Goal: Information Seeking & Learning: Learn about a topic

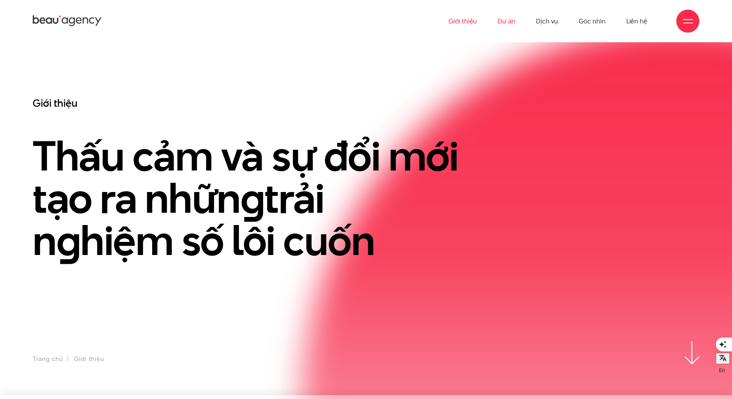
click at [503, 20] on link "Dự án" at bounding box center [507, 21] width 18 height 42
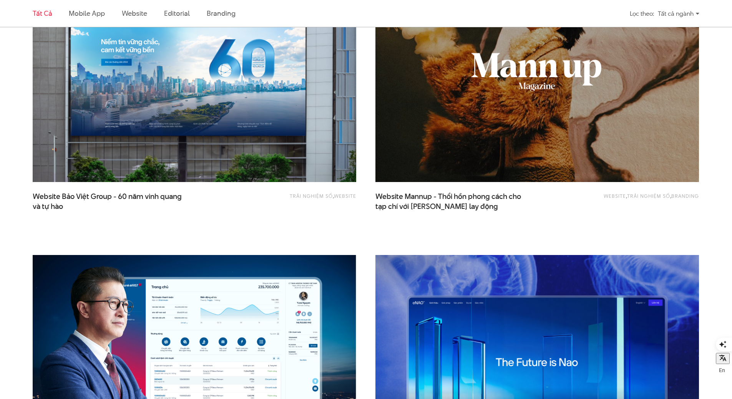
scroll to position [922, 0]
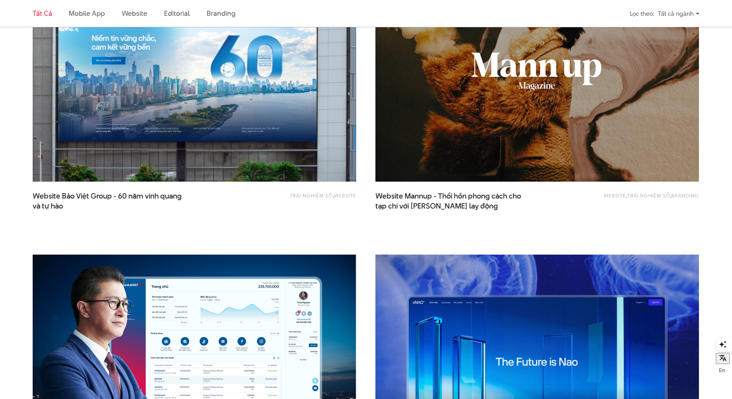
drag, startPoint x: 227, startPoint y: 113, endPoint x: 236, endPoint y: 117, distance: 9.6
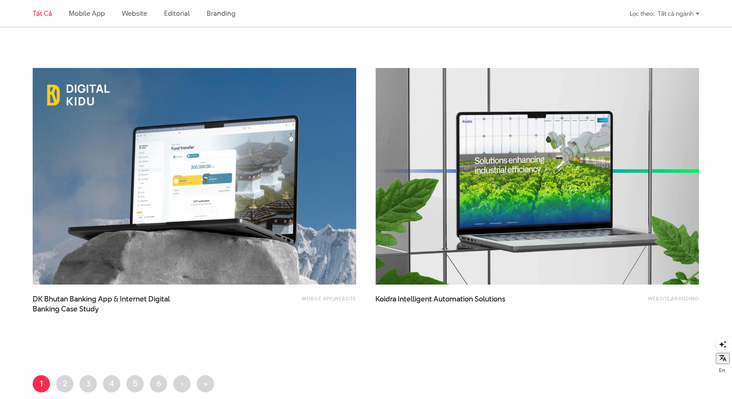
scroll to position [1691, 0]
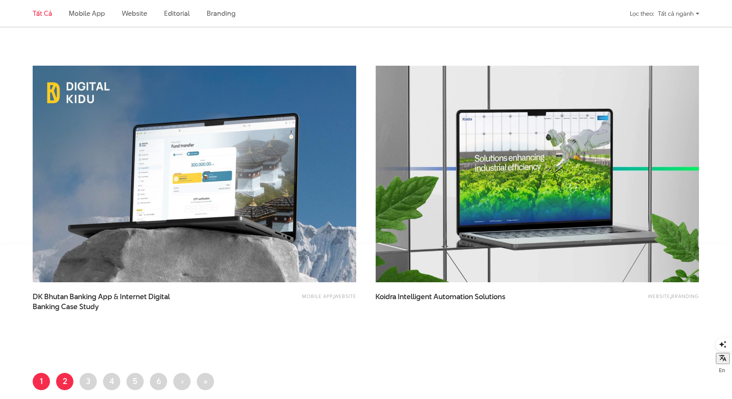
click at [66, 381] on link "Trang 2" at bounding box center [64, 381] width 17 height 17
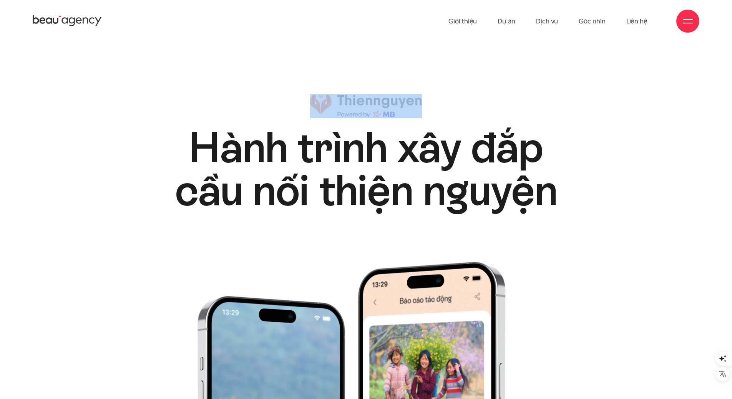
drag, startPoint x: 451, startPoint y: 100, endPoint x: 337, endPoint y: 98, distance: 113.8
click at [337, 98] on div "Hành trình xây đắp cầu nối thiện nguyện Hành trình xây đắp cầu nối thiện nguyện" at bounding box center [366, 153] width 447 height 118
click at [339, 96] on img at bounding box center [366, 106] width 112 height 24
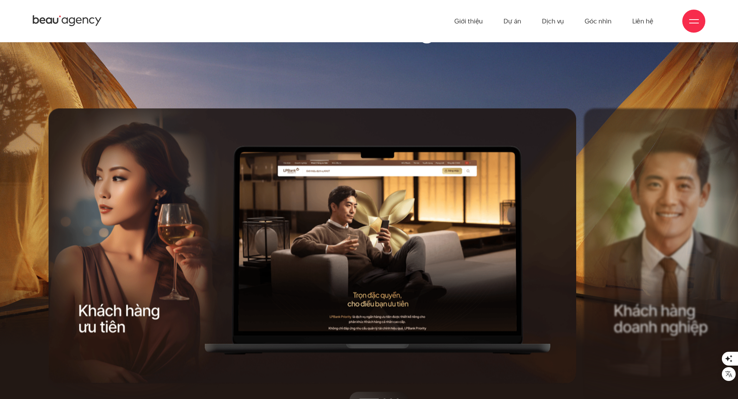
drag, startPoint x: 571, startPoint y: 222, endPoint x: 208, endPoint y: 231, distance: 363.6
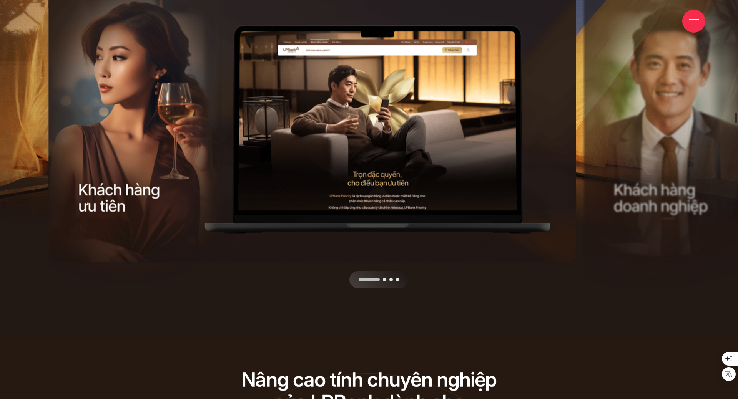
click at [383, 279] on div "Next slide" at bounding box center [448, 138] width 267 height 301
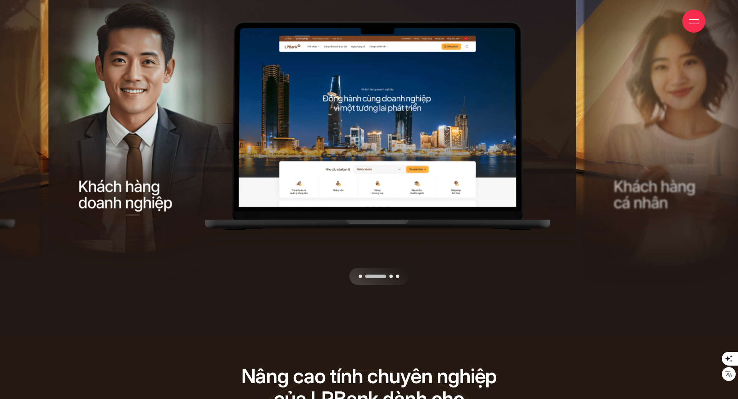
click at [384, 274] on div "Next slide" at bounding box center [448, 134] width 267 height 301
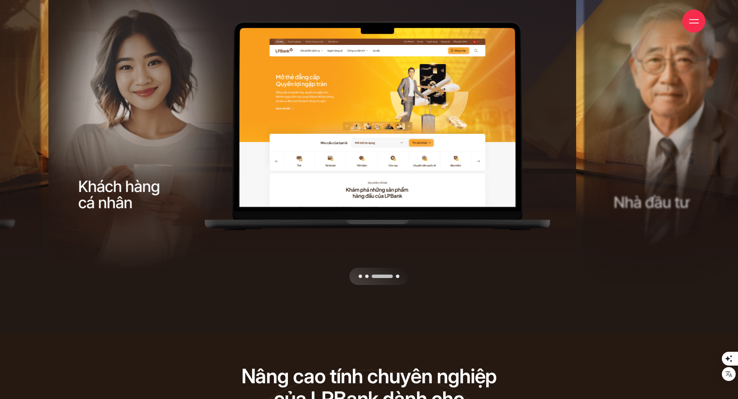
drag, startPoint x: 319, startPoint y: 137, endPoint x: 167, endPoint y: 128, distance: 152.8
click at [164, 285] on div at bounding box center [314, 285] width 533 height 0
click at [394, 276] on div "Next slide" at bounding box center [448, 134] width 267 height 301
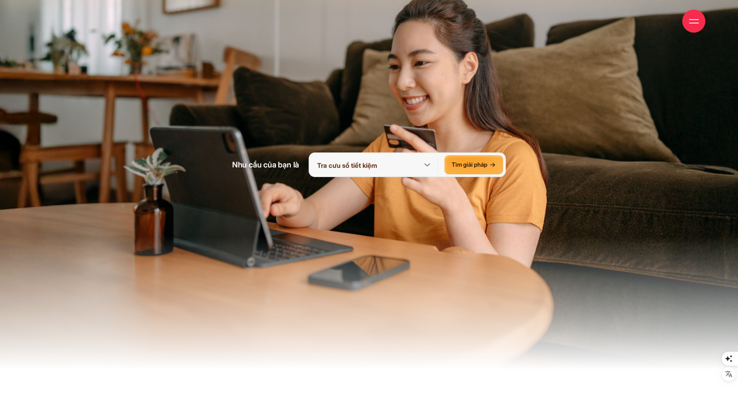
click at [426, 164] on icon at bounding box center [427, 165] width 10 height 10
click at [603, 163] on img at bounding box center [369, 124] width 738 height 554
click at [430, 164] on icon at bounding box center [427, 165] width 6 height 3
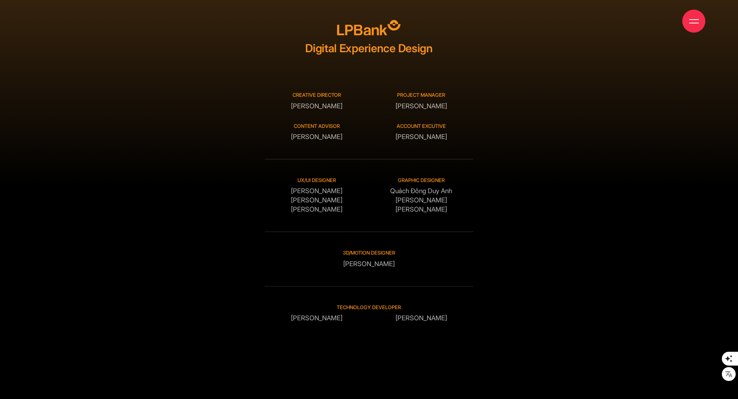
click at [682, 9] on div "Giới thiệu Dự án Dịch vụ Góc nhìn Liên hệ" at bounding box center [369, 21] width 672 height 42
click at [689, 19] on div at bounding box center [693, 21] width 23 height 23
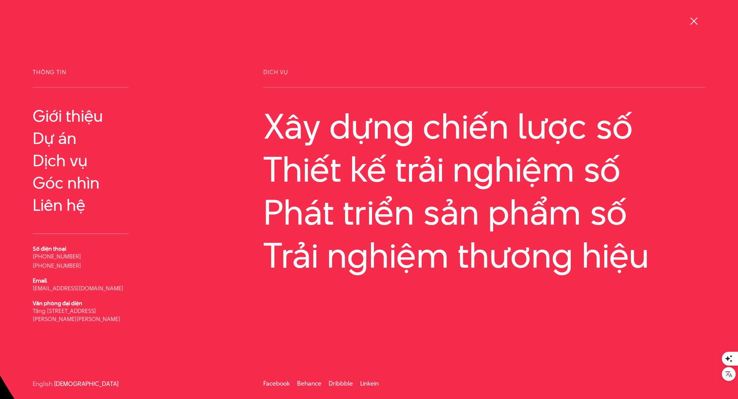
click at [689, 19] on div at bounding box center [694, 22] width 10 height 10
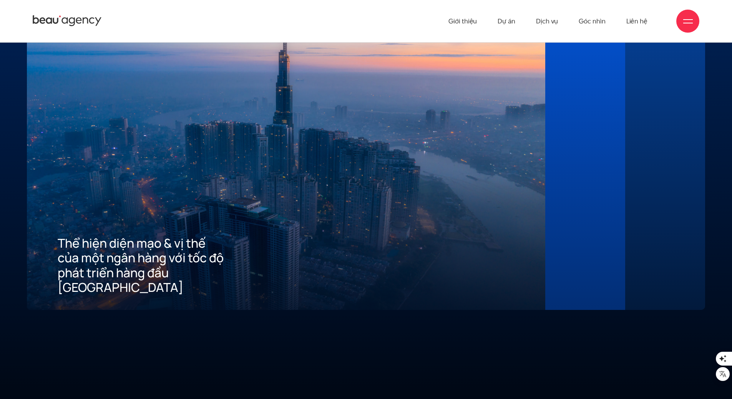
click at [597, 112] on div "02 Mang đến tiêu chuẩn tốt nhất về trải nghiệm số cho khách hàng" at bounding box center [585, 143] width 80 height 334
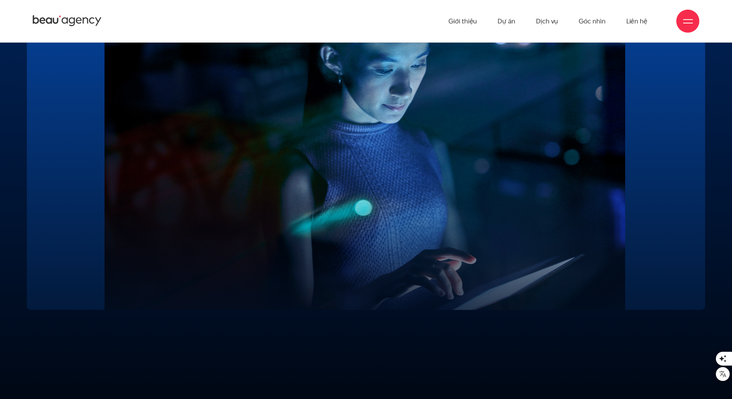
scroll to position [2152, 0]
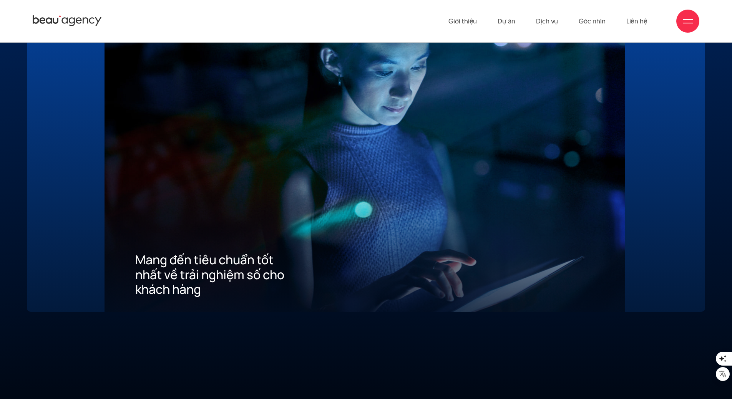
click at [657, 142] on div at bounding box center [665, 154] width 18 height 285
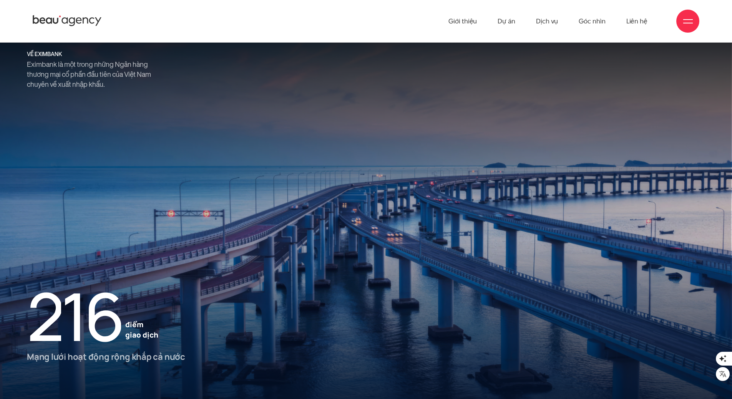
scroll to position [1197, 0]
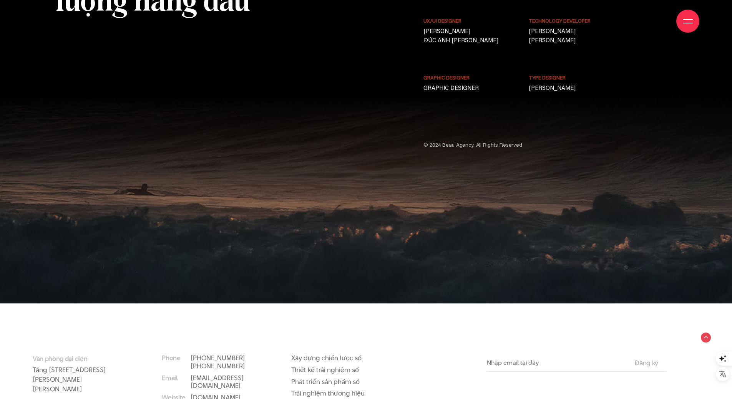
scroll to position [6430, 0]
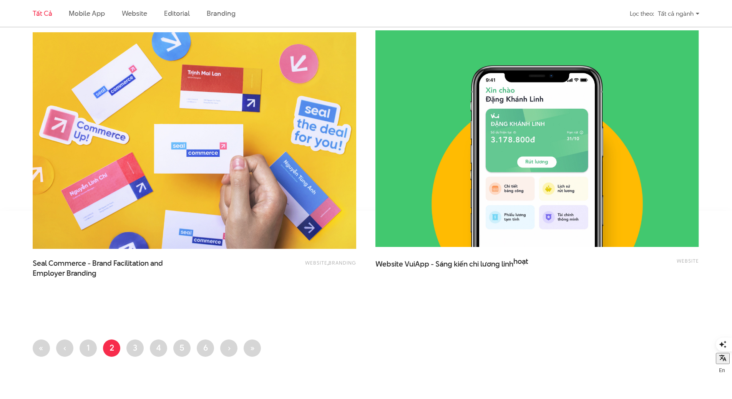
scroll to position [1768, 0]
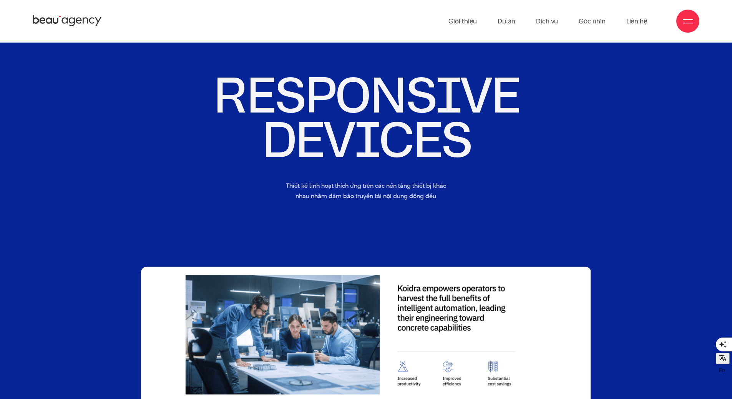
scroll to position [6628, 0]
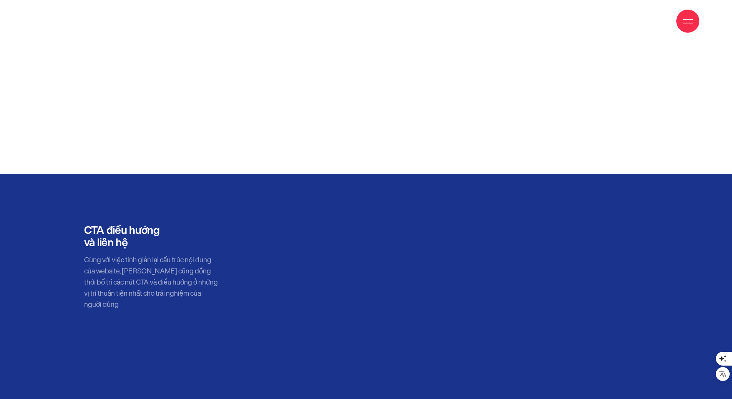
scroll to position [6440, 0]
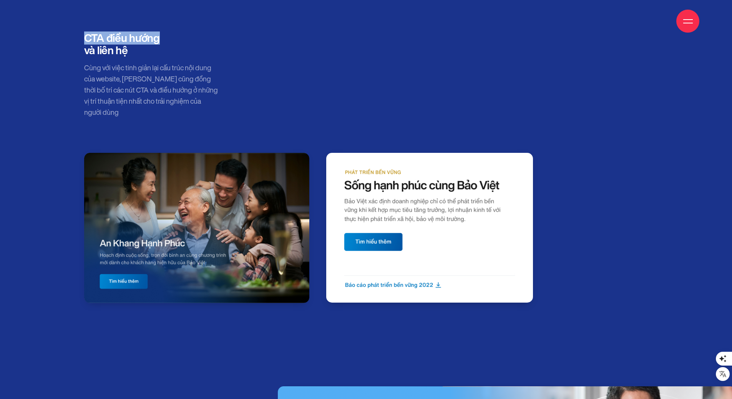
drag, startPoint x: 109, startPoint y: 32, endPoint x: 179, endPoint y: 43, distance: 71.6
click at [179, 43] on div "Giới thiệu Dự án Dịch vụ Góc nhìn Liên hệ Thông tin" at bounding box center [366, 306] width 732 height 13492
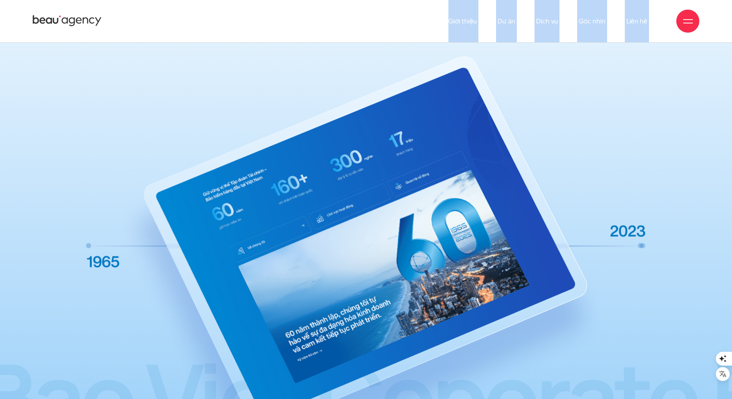
scroll to position [7286, 0]
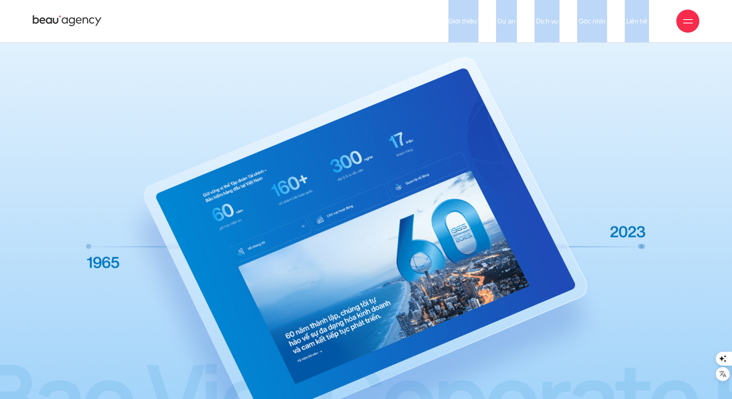
click at [646, 235] on img at bounding box center [366, 271] width 564 height 429
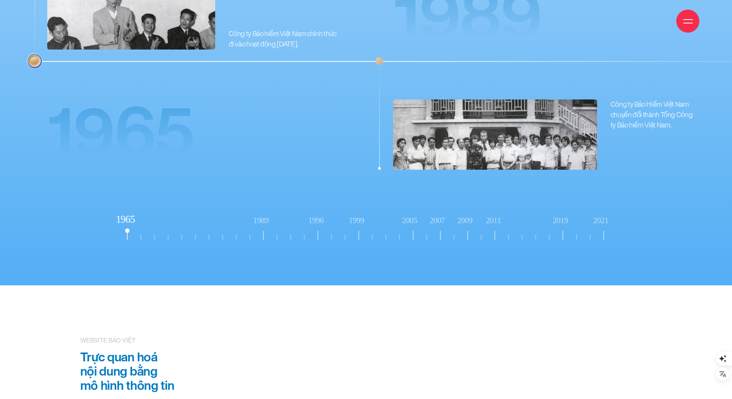
scroll to position [7862, 0]
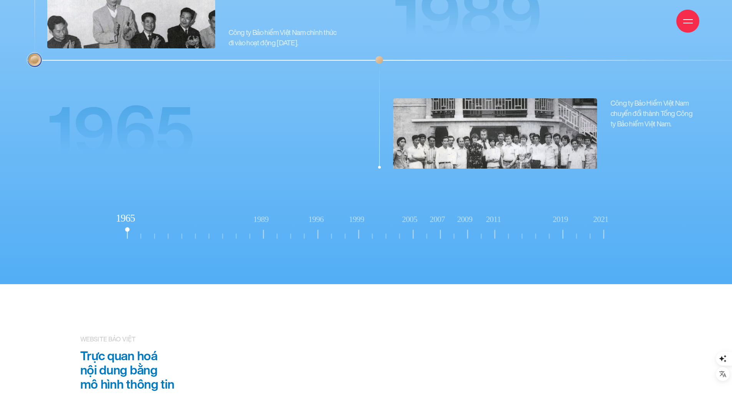
click at [263, 216] on rect at bounding box center [263, 228] width 19 height 24
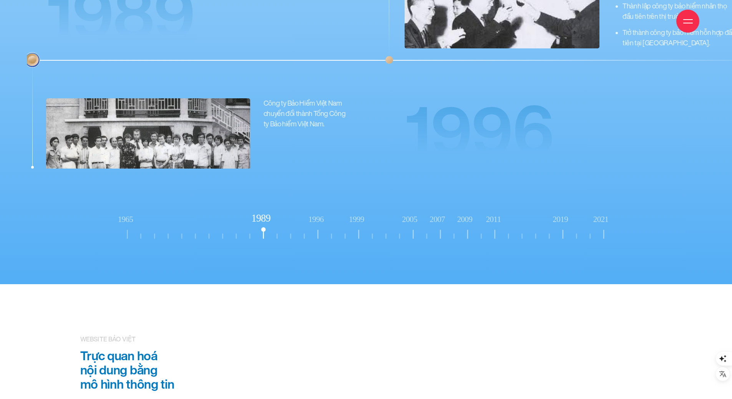
click at [312, 221] on rect at bounding box center [318, 228] width 19 height 24
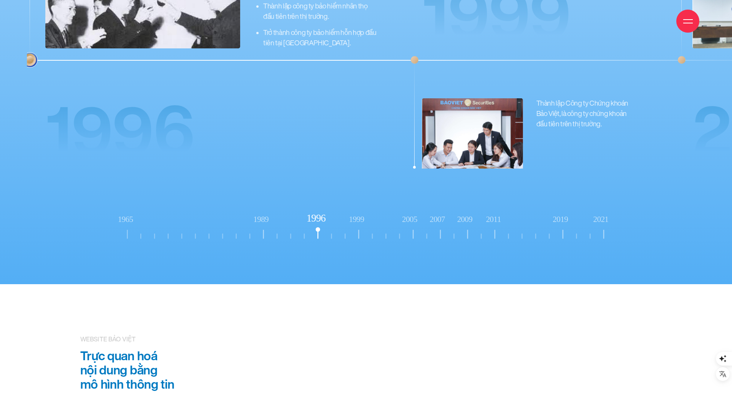
click at [346, 216] on icon "1965 1989 1996" at bounding box center [366, 227] width 509 height 33
click at [353, 215] on tspan "1999" at bounding box center [356, 219] width 15 height 9
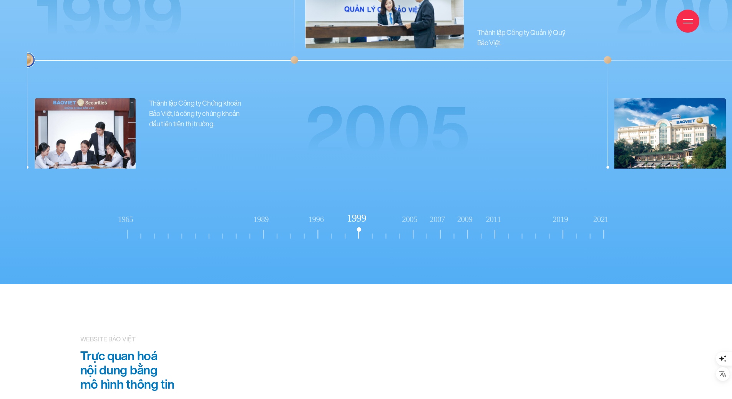
click at [412, 215] on tspan "2005" at bounding box center [409, 219] width 15 height 9
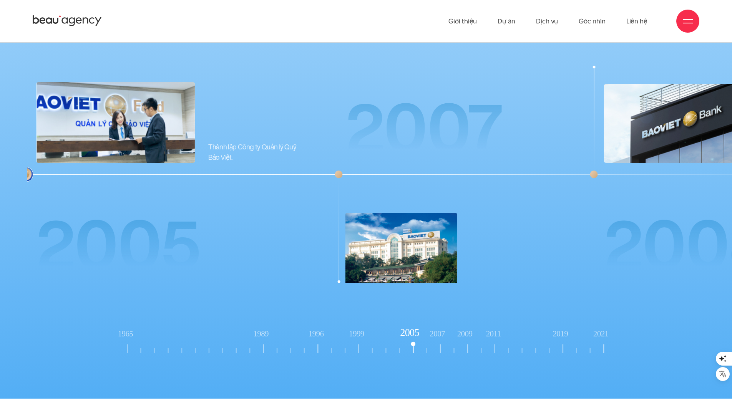
scroll to position [7747, 0]
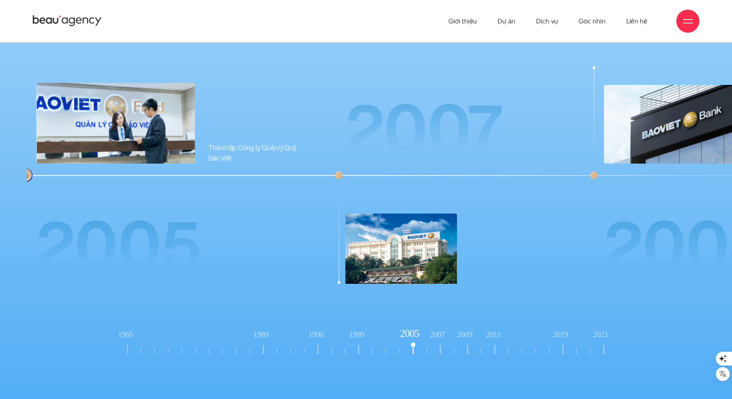
click at [442, 330] on tspan "2007" at bounding box center [437, 334] width 15 height 9
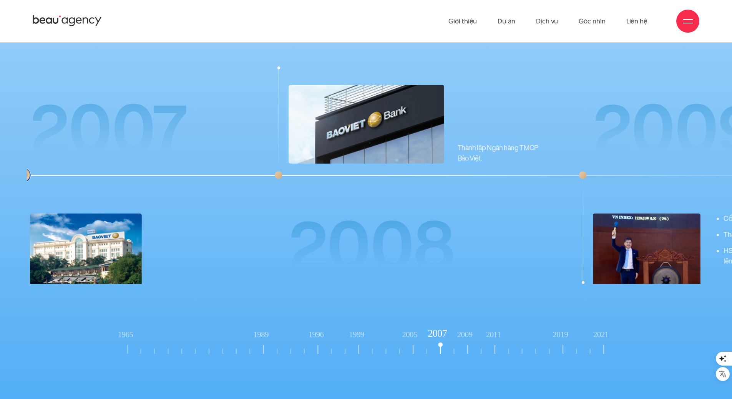
click at [470, 330] on tspan "2009" at bounding box center [464, 334] width 15 height 9
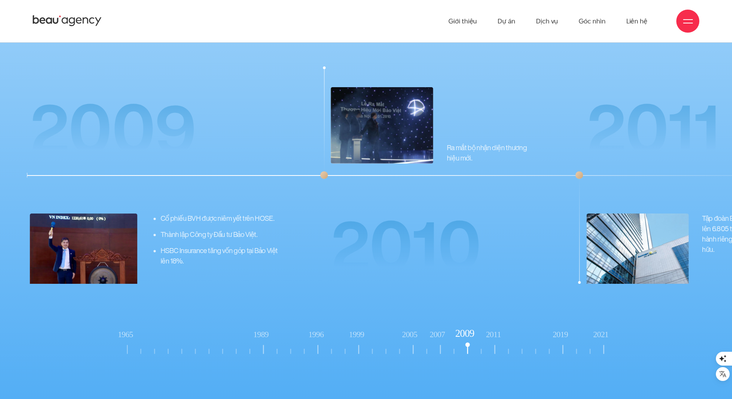
click at [496, 330] on tspan "2011" at bounding box center [493, 334] width 15 height 9
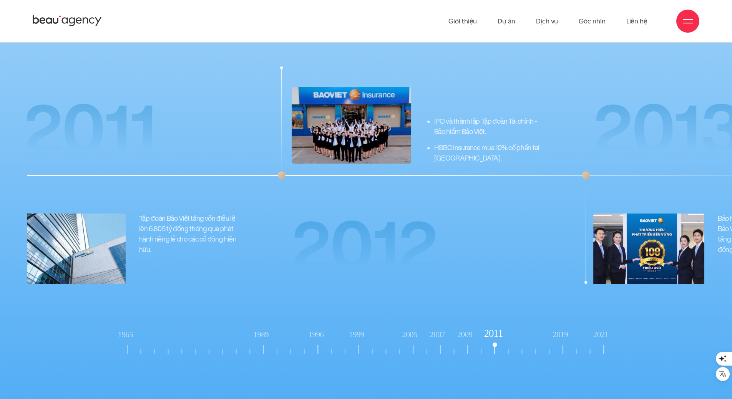
click at [561, 330] on tspan "2019" at bounding box center [560, 334] width 15 height 9
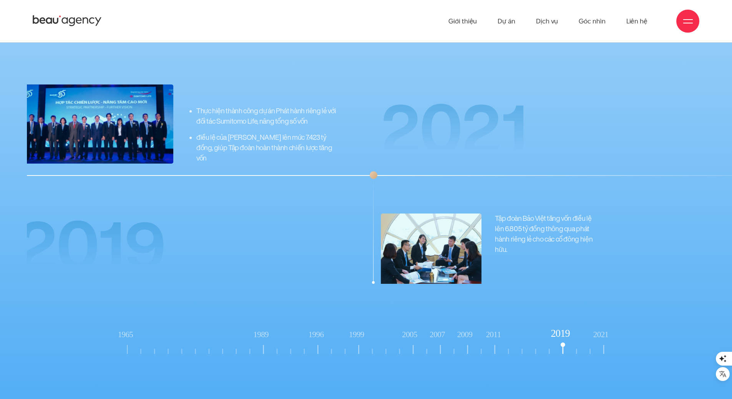
click at [601, 330] on tspan "2021" at bounding box center [600, 334] width 15 height 9
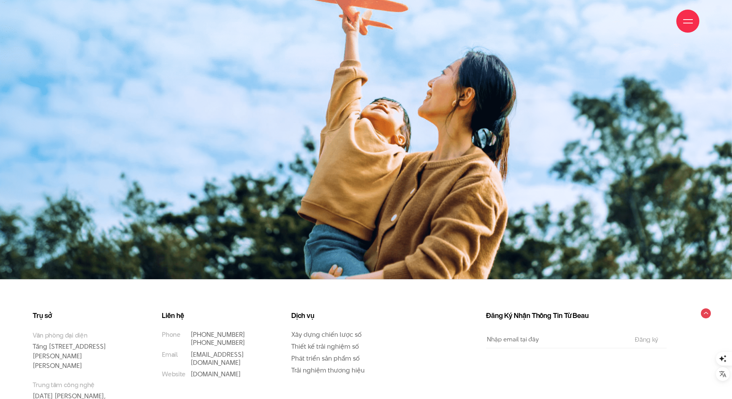
scroll to position [13017, 0]
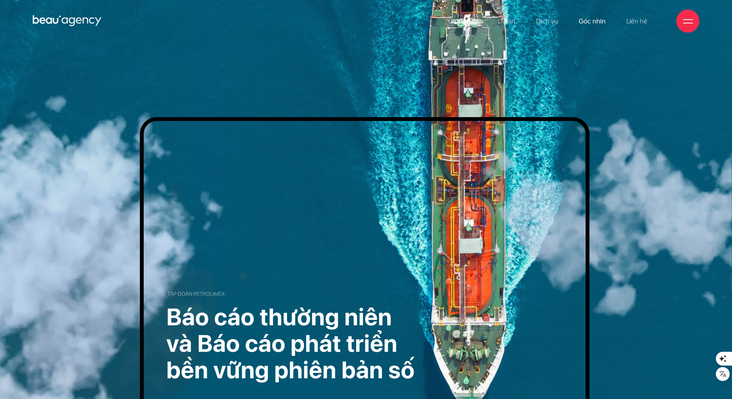
click at [589, 20] on link "Góc nhìn" at bounding box center [592, 21] width 27 height 42
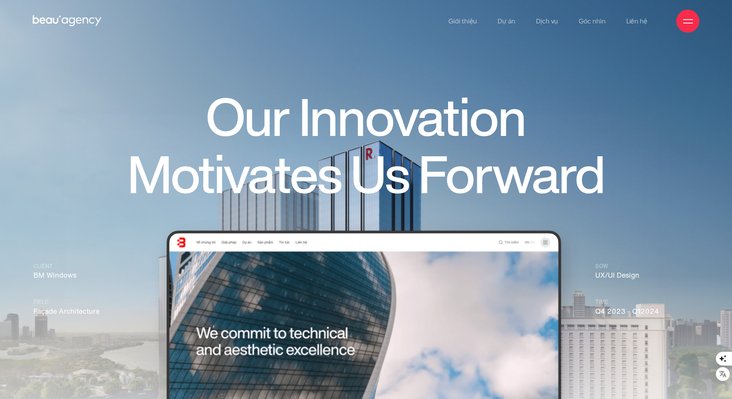
click at [302, 90] on h1 "Our Innovation Motivates Us Forward" at bounding box center [366, 147] width 553 height 114
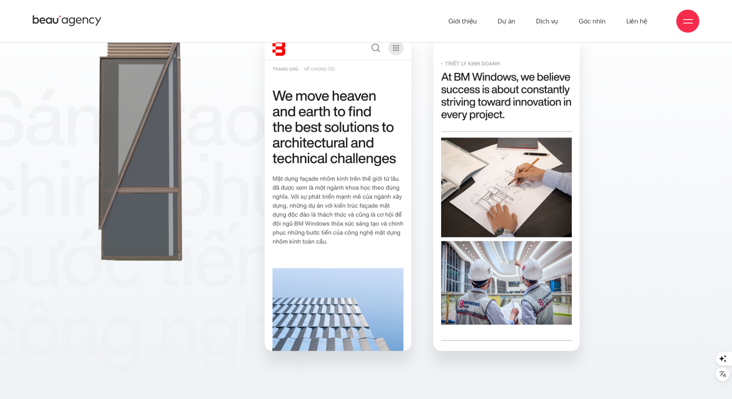
scroll to position [3813, 0]
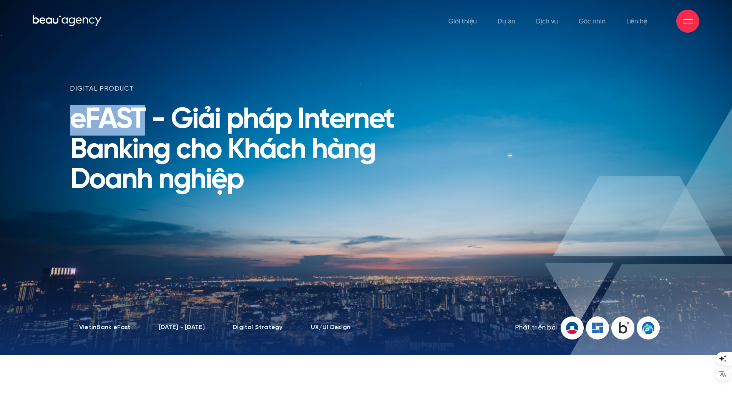
drag, startPoint x: 131, startPoint y: 118, endPoint x: 65, endPoint y: 114, distance: 66.3
click at [65, 114] on div "digital product eFAST - Giải pháp Internet Banking cho Khách hàng Doanh nghiệp" at bounding box center [240, 201] width 352 height 232
copy h1 "eFAST"
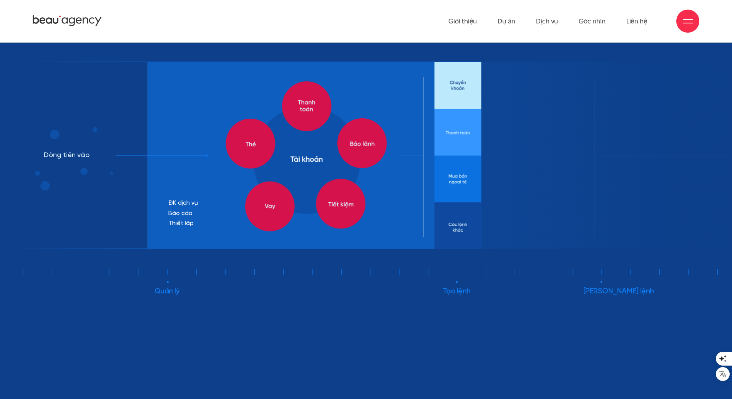
scroll to position [3266, 0]
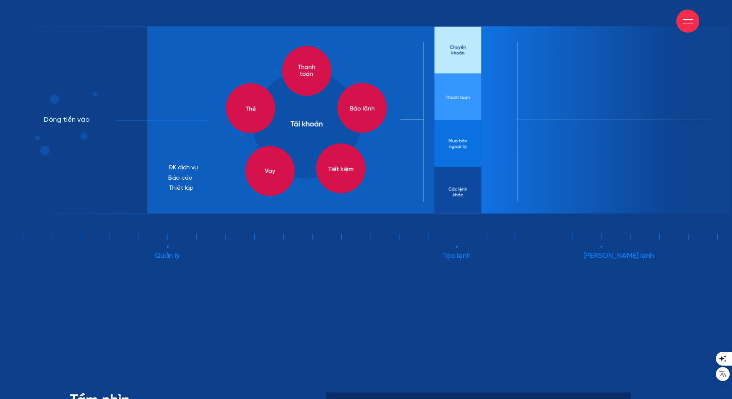
click at [378, 227] on icon at bounding box center [366, 146] width 732 height 240
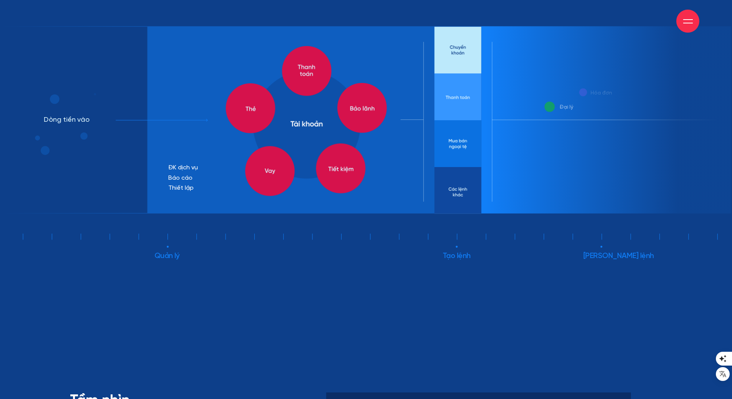
click at [373, 237] on icon at bounding box center [366, 146] width 732 height 240
click at [369, 237] on icon at bounding box center [366, 146] width 732 height 240
click at [456, 244] on icon at bounding box center [366, 146] width 732 height 240
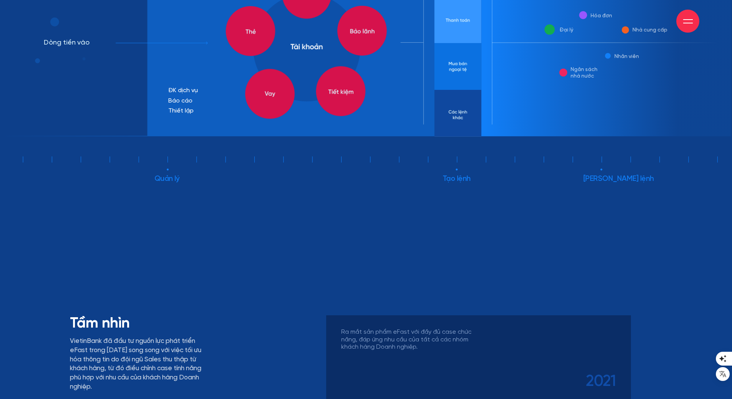
scroll to position [3497, 0]
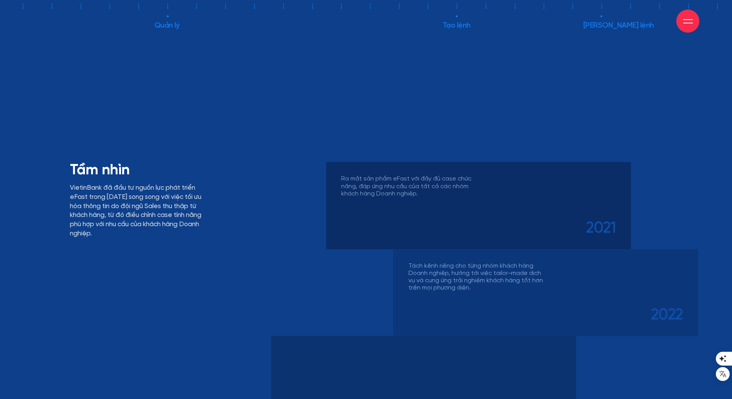
drag, startPoint x: 544, startPoint y: 223, endPoint x: 551, endPoint y: 223, distance: 7.7
click at [551, 223] on span "2021" at bounding box center [478, 228] width 274 height 15
click at [560, 303] on div "Tách kênh riêng cho từng nhóm khách hàng Doanh nghiệp, hướng tới việc tailor-ma…" at bounding box center [545, 292] width 305 height 87
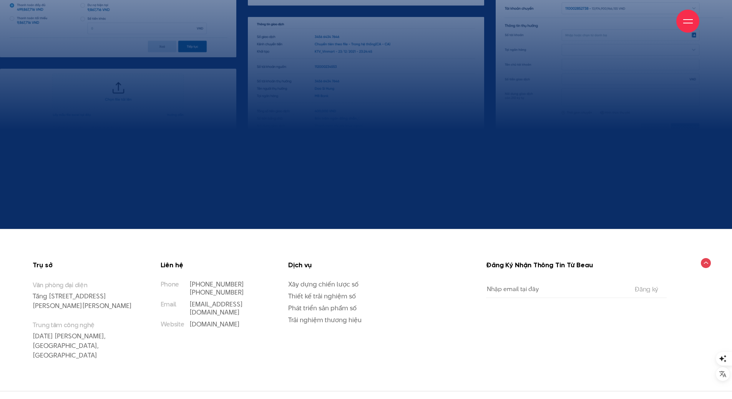
scroll to position [8340, 0]
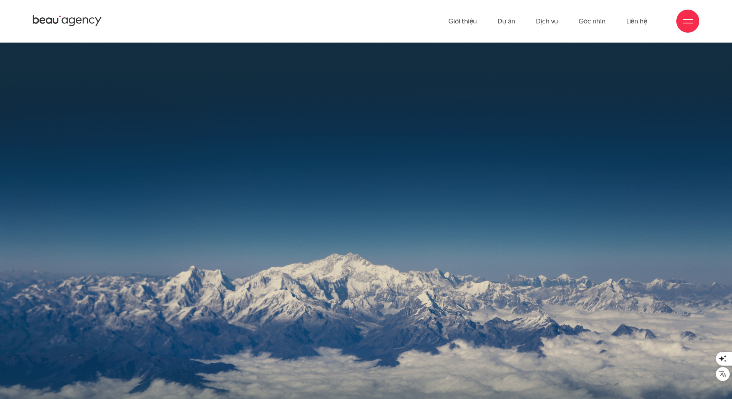
scroll to position [11871, 0]
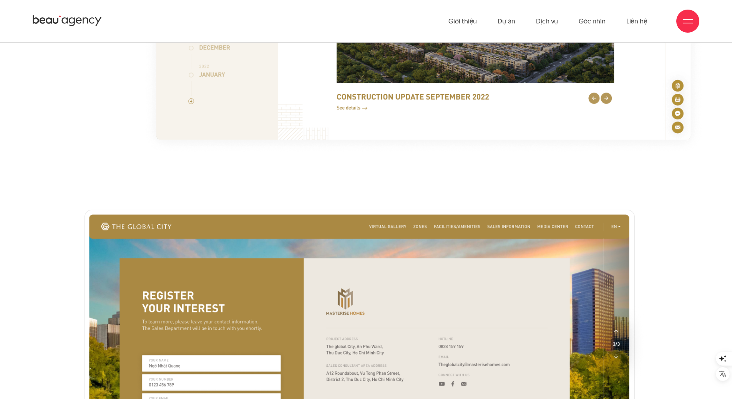
scroll to position [8992, 0]
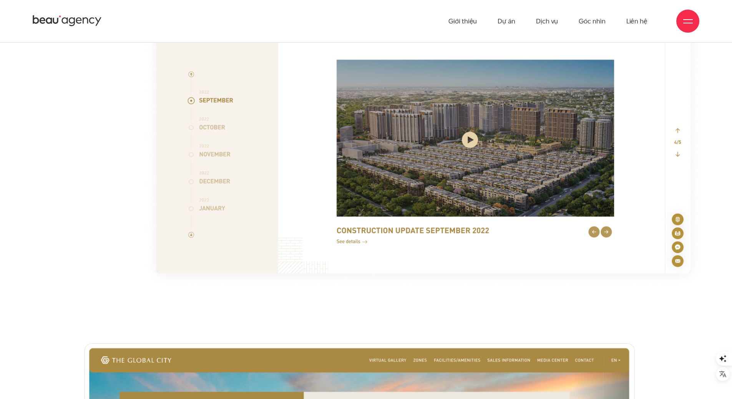
click at [348, 95] on img at bounding box center [423, 145] width 563 height 289
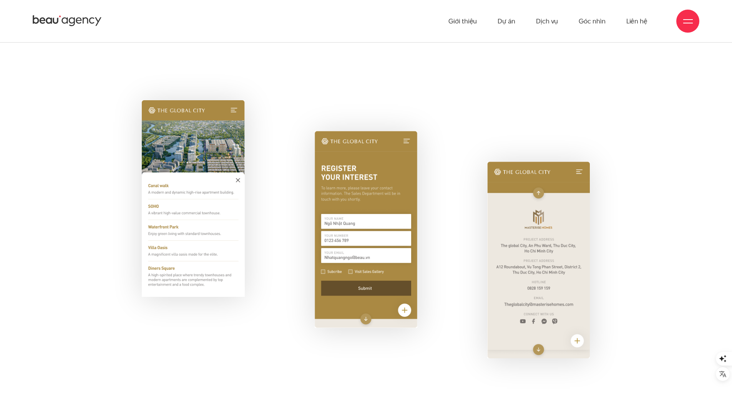
scroll to position [9568, 0]
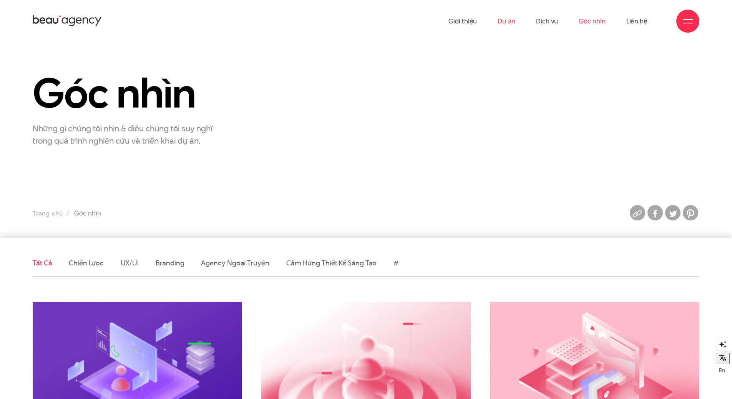
click at [501, 20] on link "Dự án" at bounding box center [507, 21] width 18 height 42
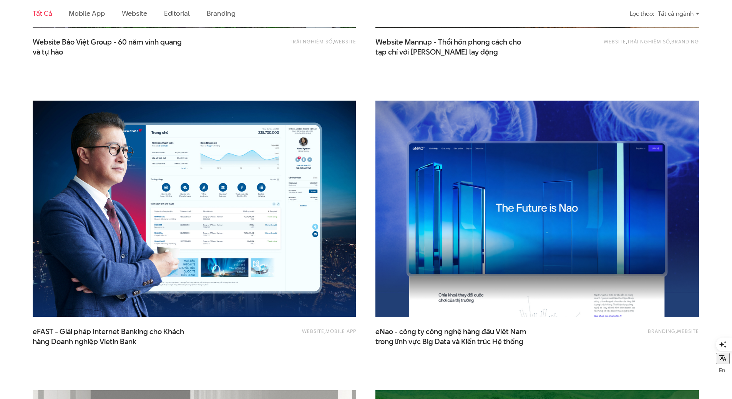
scroll to position [1230, 0]
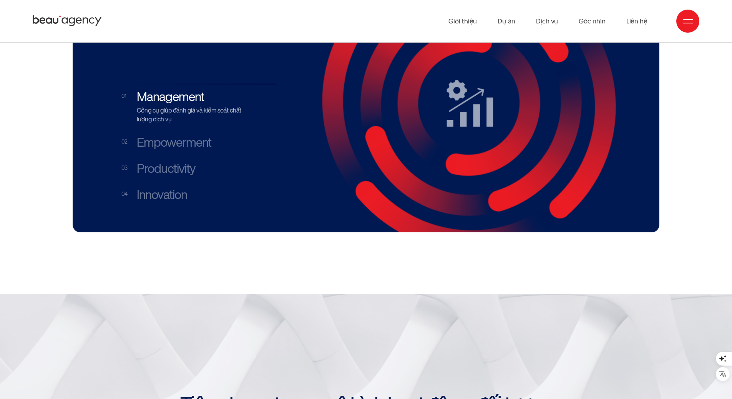
scroll to position [1422, 0]
